Goal: Navigation & Orientation: Find specific page/section

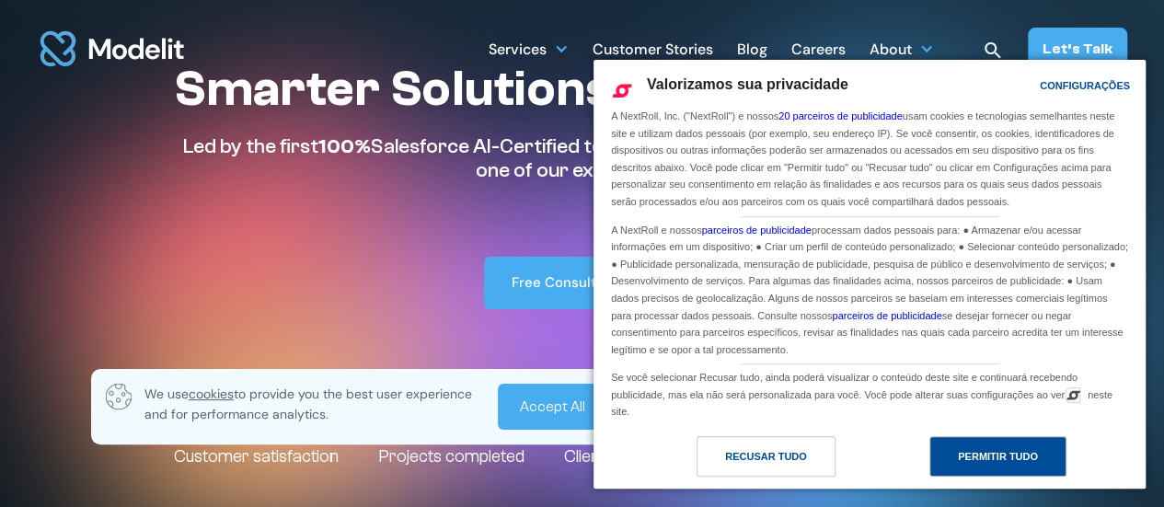
click at [973, 465] on div "Permitir Tudo" at bounding box center [998, 456] width 80 height 20
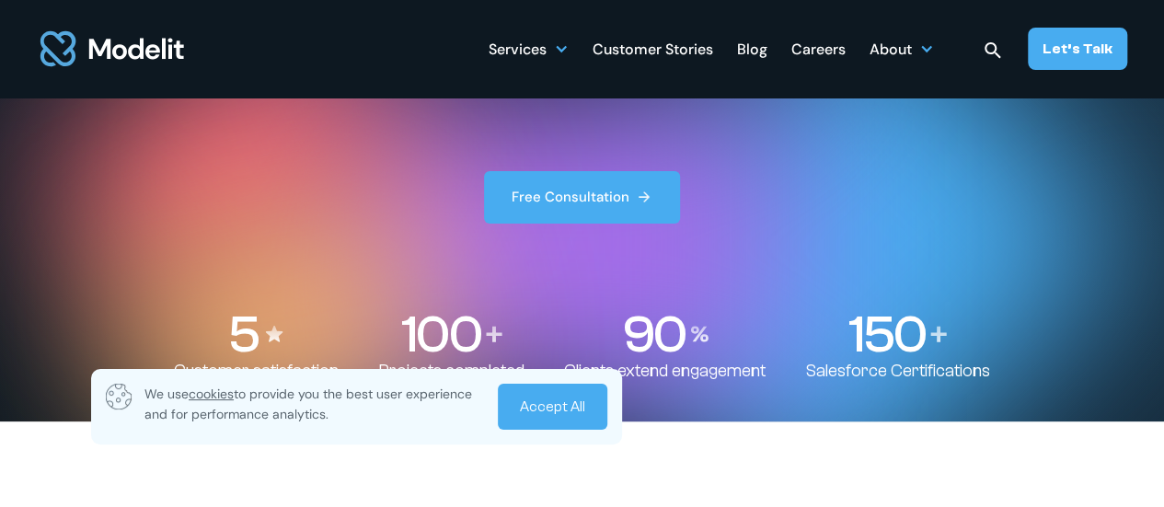
scroll to position [101, 0]
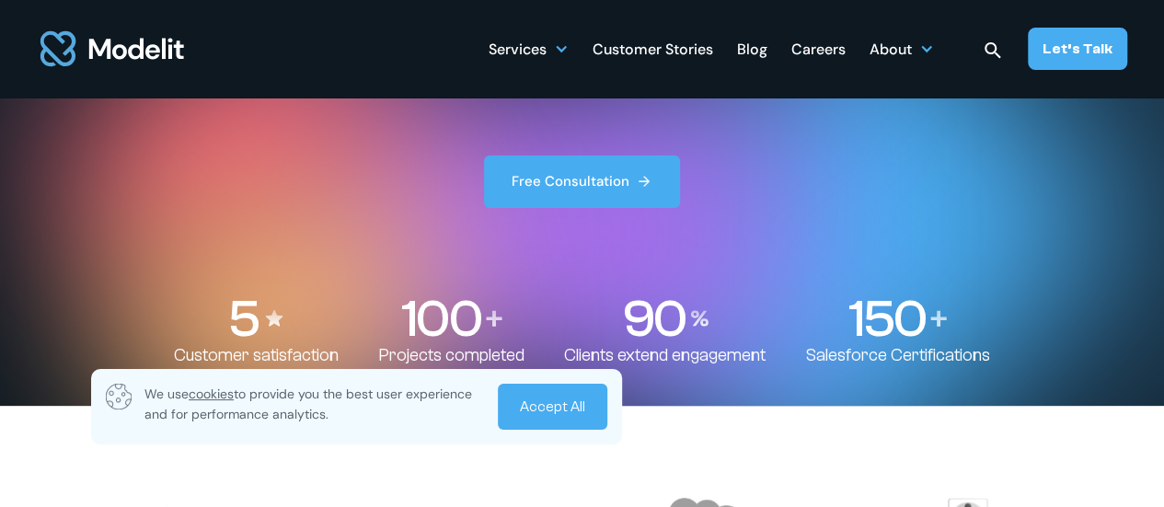
click at [557, 405] on link "Accept All" at bounding box center [552, 407] width 109 height 46
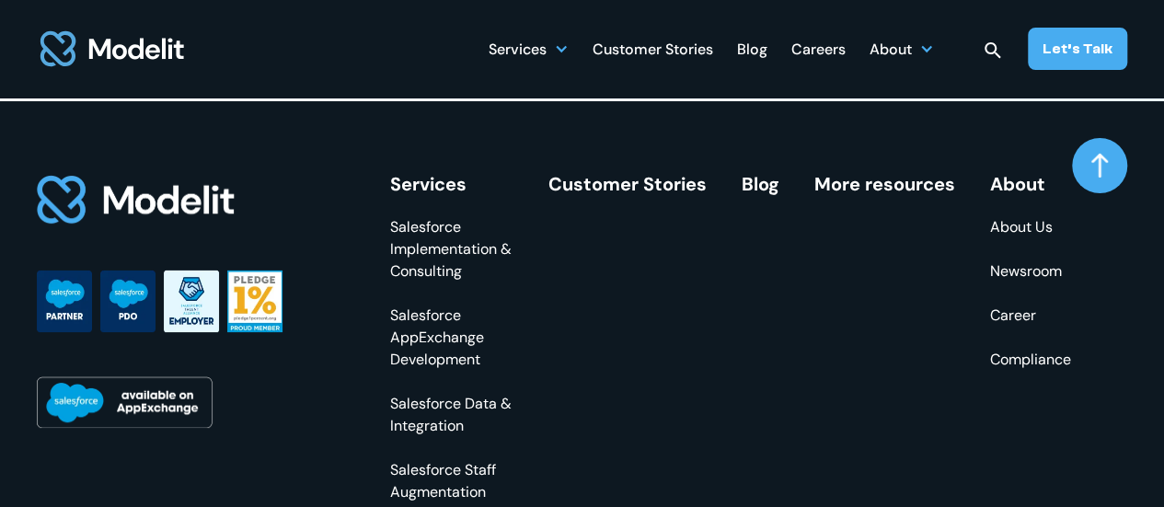
scroll to position [6988, 0]
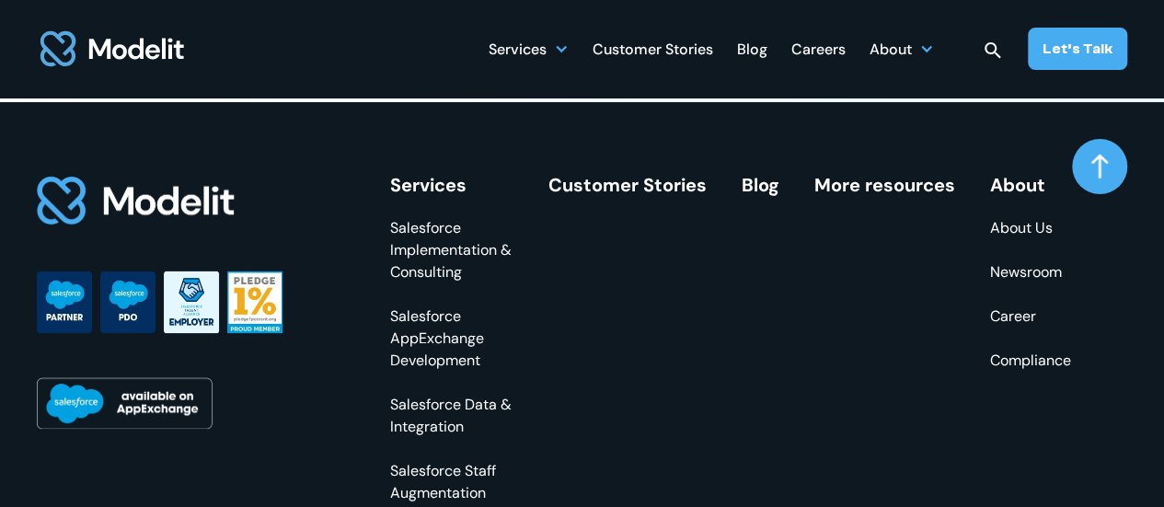
click at [1023, 239] on link "About Us" at bounding box center [1030, 228] width 81 height 22
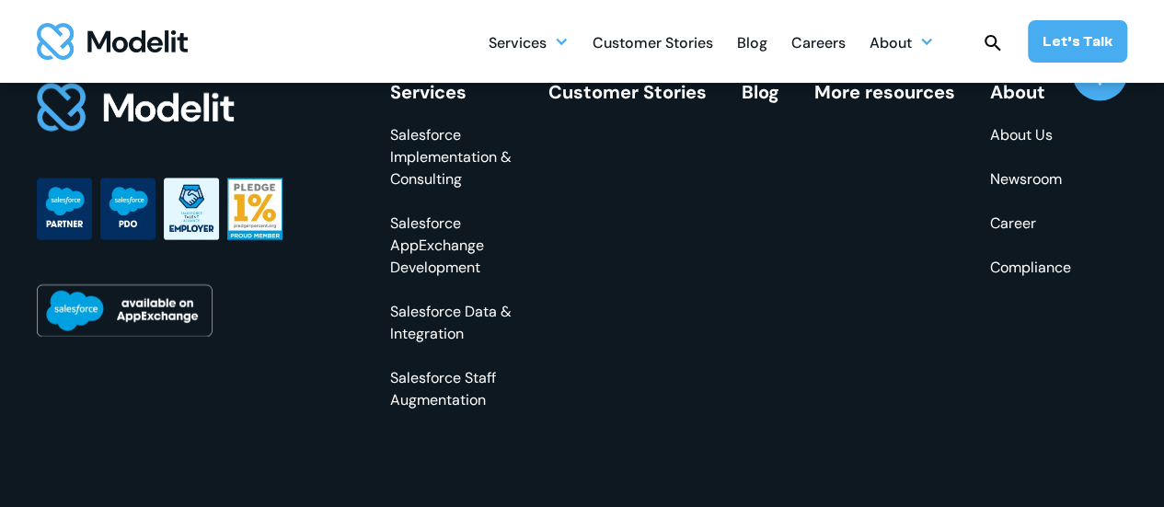
scroll to position [5564, 0]
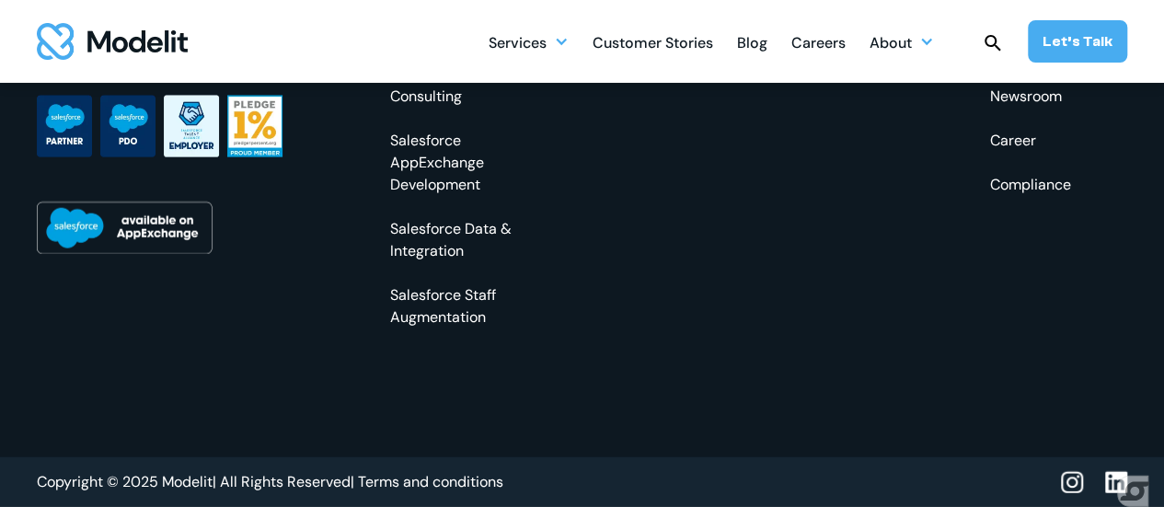
click at [1117, 479] on span "Gerenciar preferências de consentimento" at bounding box center [1140, 491] width 46 height 31
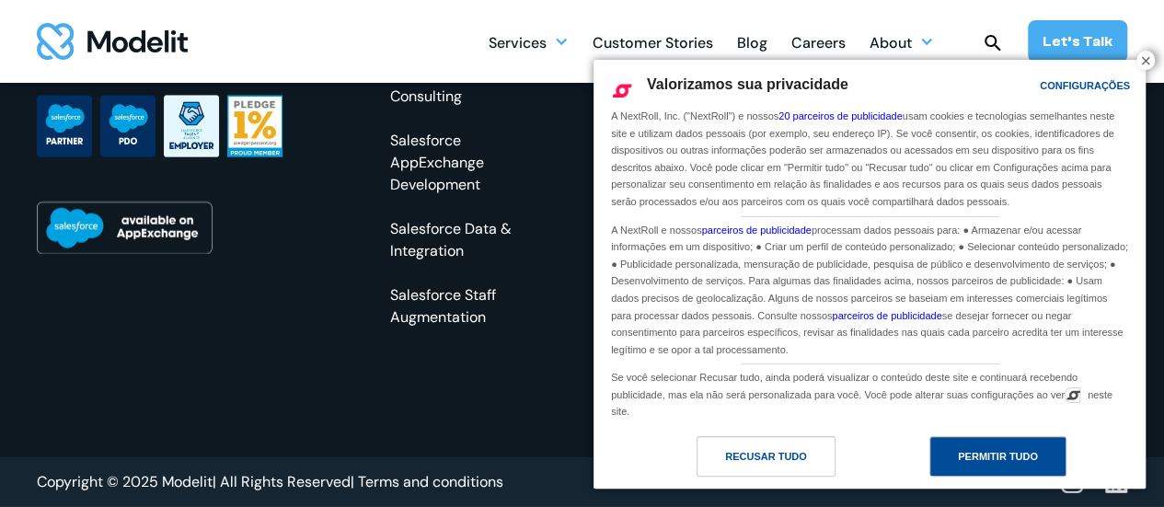
click at [988, 463] on div "Permitir Tudo" at bounding box center [998, 456] width 80 height 20
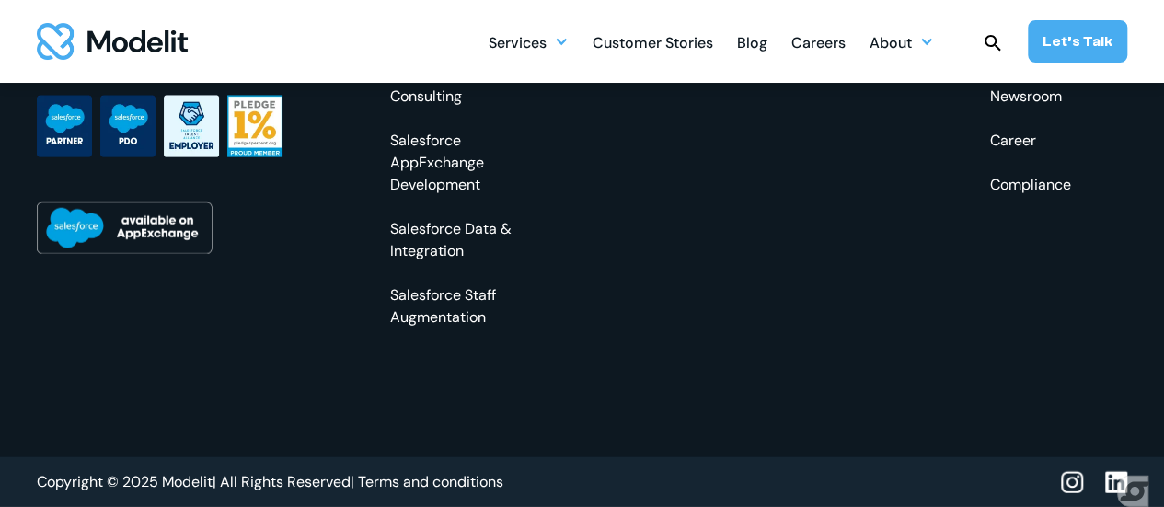
click at [1112, 479] on img at bounding box center [1116, 482] width 22 height 23
